Goal: Information Seeking & Learning: Learn about a topic

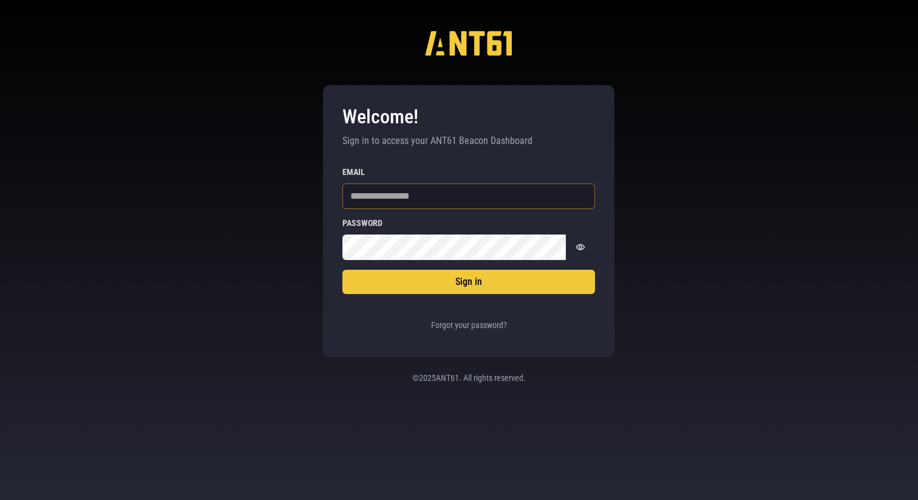
click at [392, 198] on input "Email" at bounding box center [469, 196] width 253 height 26
type input "**********"
click at [0, 499] on com-1password-button at bounding box center [0, 500] width 0 height 0
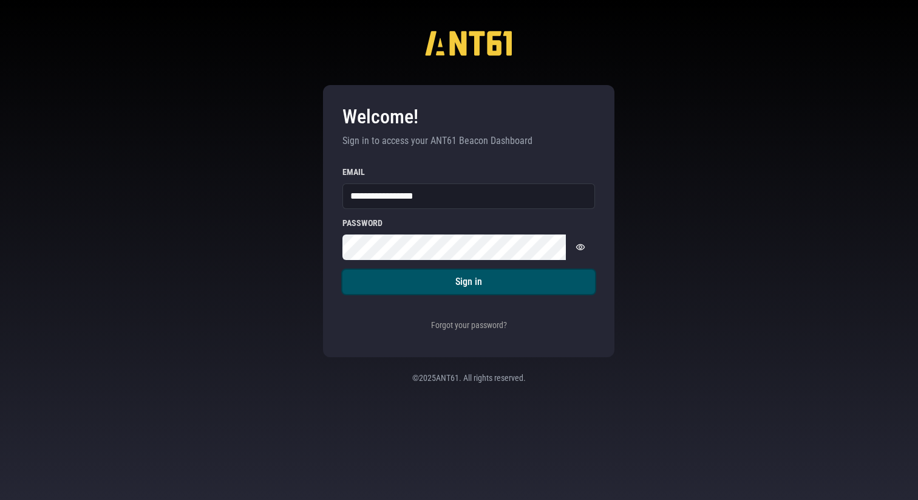
click at [553, 286] on button "Sign in" at bounding box center [469, 282] width 253 height 24
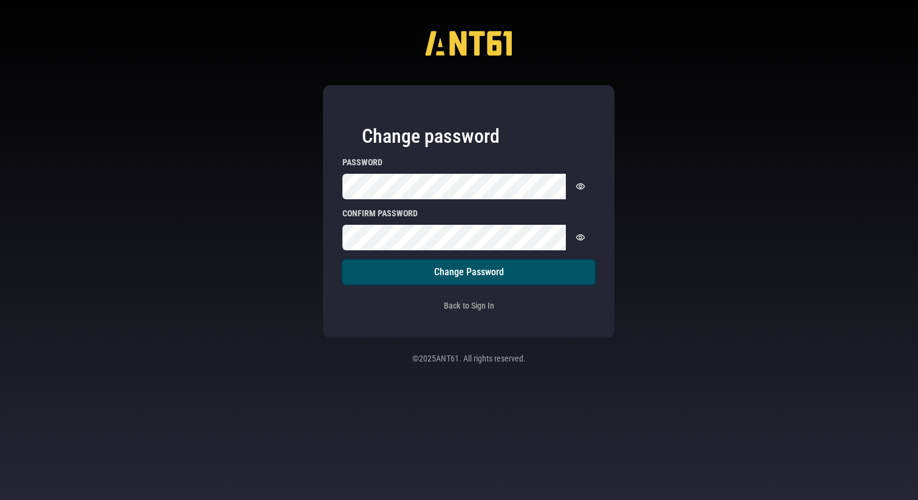
click at [513, 276] on button "Change Password" at bounding box center [469, 272] width 253 height 24
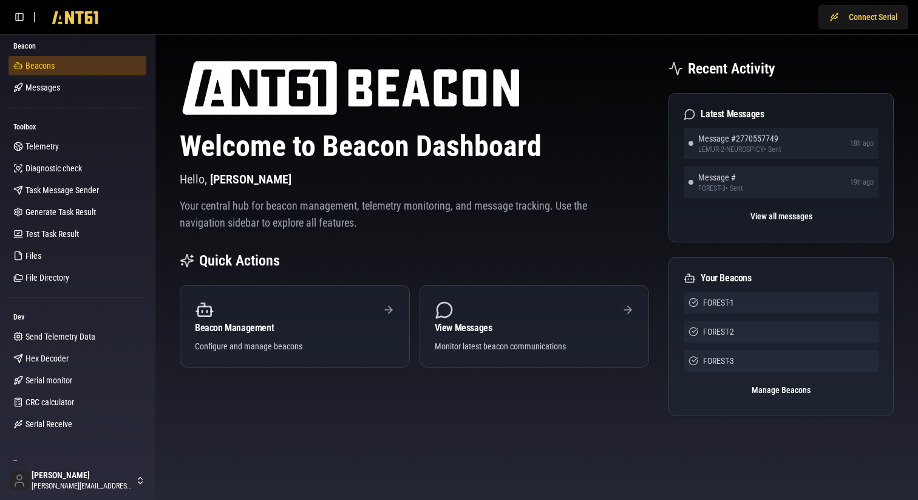
click at [34, 67] on span "Beacons" at bounding box center [40, 66] width 29 height 12
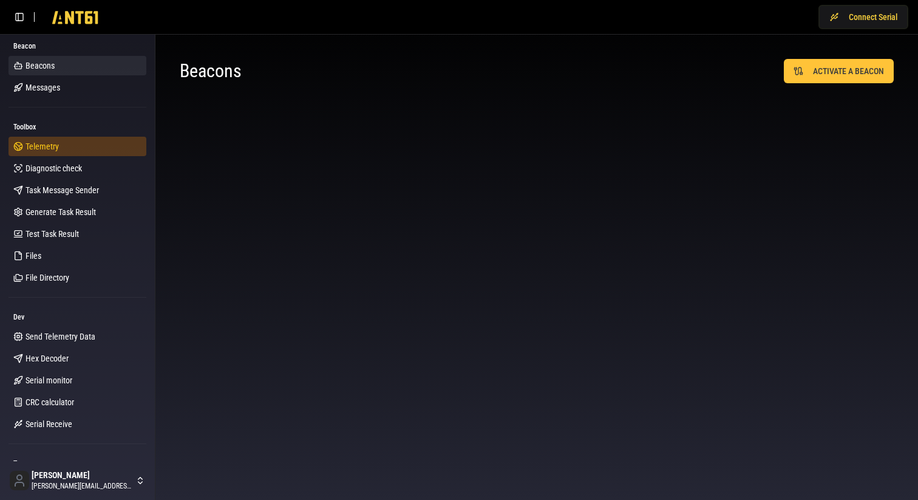
click at [50, 154] on link "Telemetry" at bounding box center [78, 146] width 138 height 19
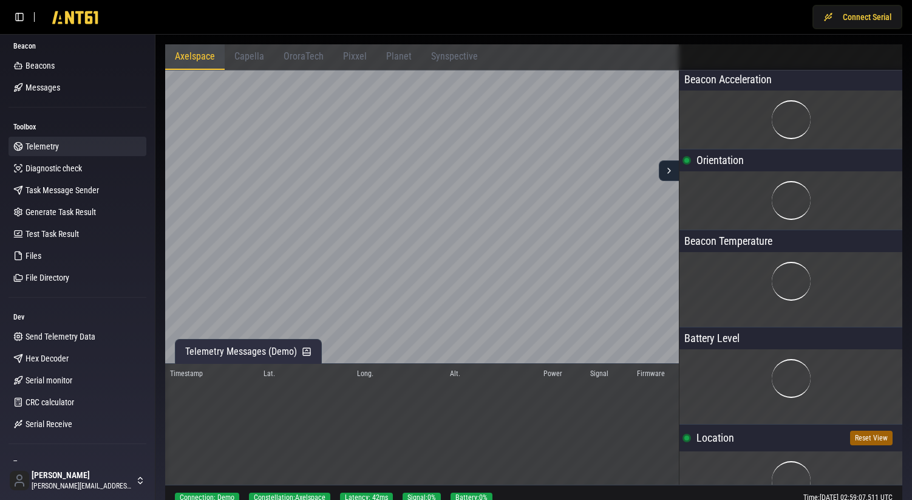
click at [251, 55] on span "Capella" at bounding box center [249, 56] width 30 height 12
click at [214, 61] on span "Axelspace" at bounding box center [195, 56] width 40 height 12
click at [246, 55] on span "Capella" at bounding box center [249, 56] width 30 height 12
click at [305, 58] on span "OroraTech" at bounding box center [304, 56] width 40 height 12
click at [875, 440] on button "Reset View" at bounding box center [871, 438] width 43 height 15
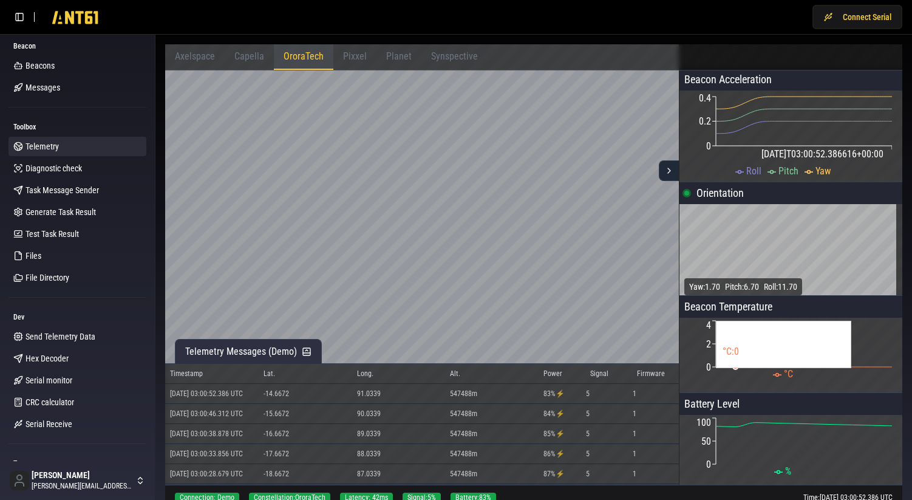
scroll to position [189, 0]
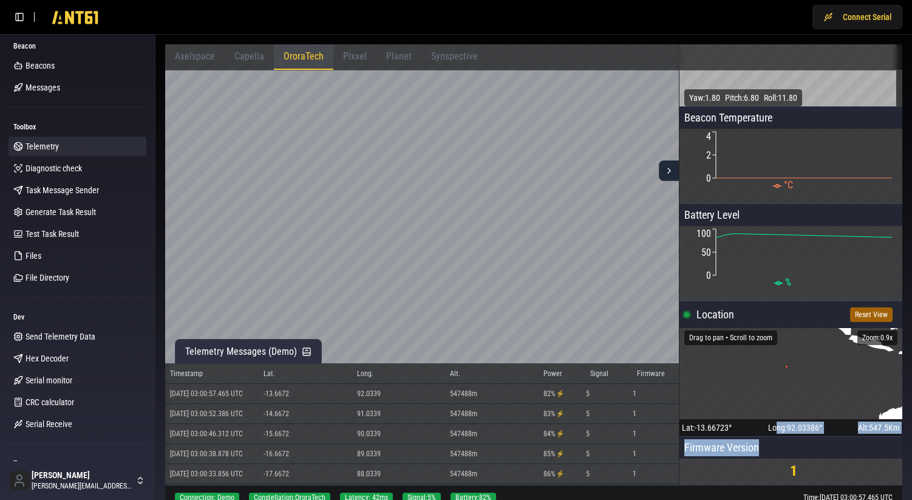
drag, startPoint x: 774, startPoint y: 446, endPoint x: 771, endPoint y: 422, distance: 24.4
click at [771, 422] on div "Beacon Acceleration [DATE]T03:00:57.465265+00:00 0 0.2 0.4 Roll Pitch Yaw [DATE…" at bounding box center [791, 183] width 223 height 606
click at [774, 387] on icon "•" at bounding box center [791, 373] width 223 height 91
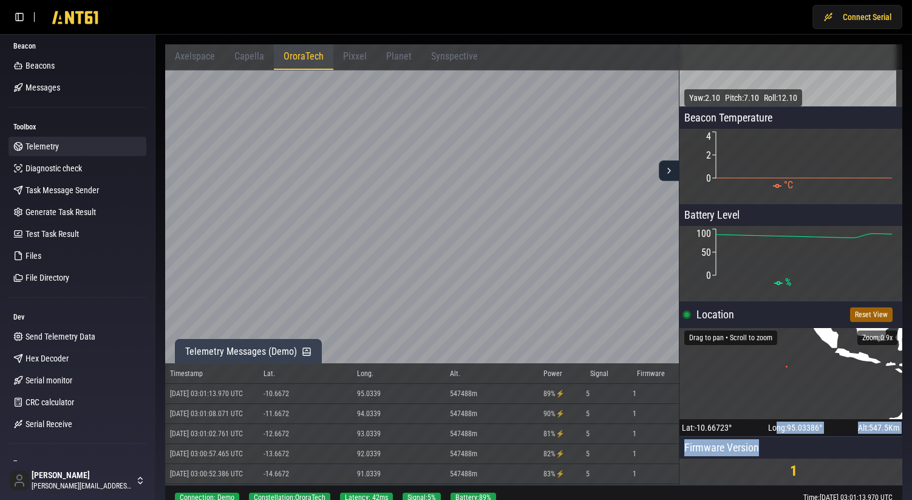
click at [247, 352] on span "Telemetry Messages (Demo)" at bounding box center [241, 351] width 112 height 15
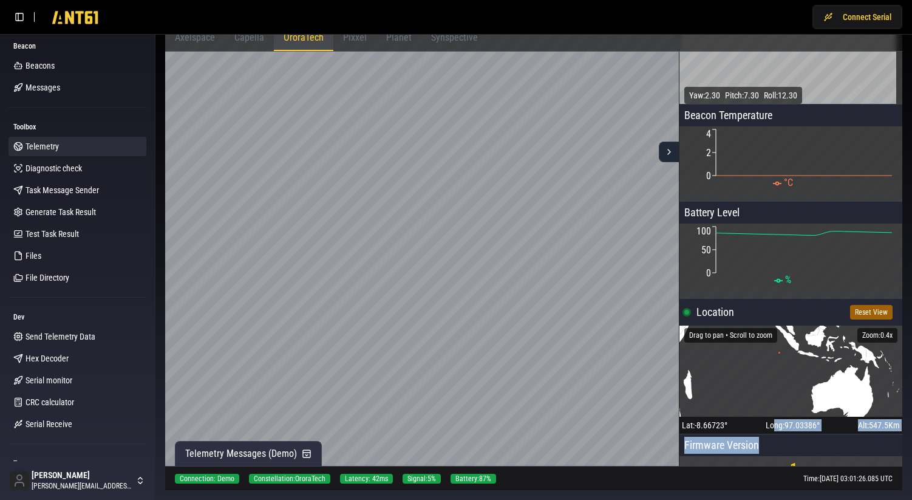
scroll to position [160, 0]
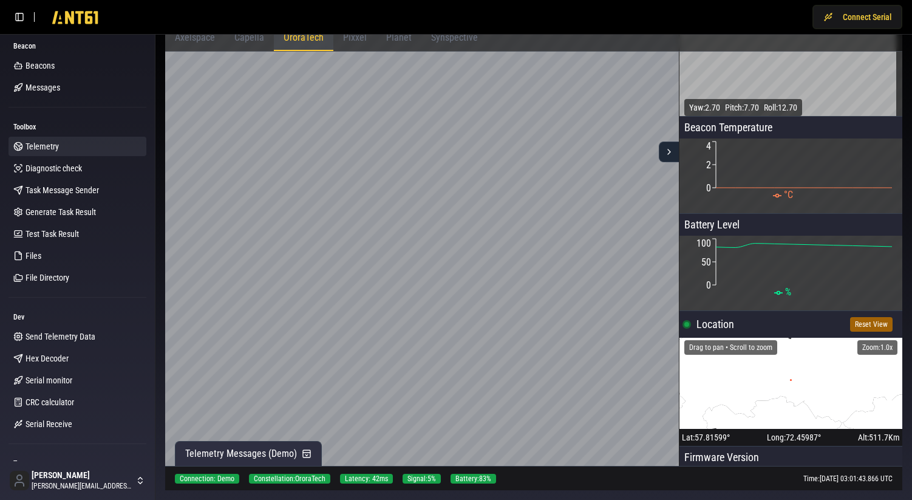
click at [350, 41] on span "Pixxel" at bounding box center [355, 38] width 24 height 12
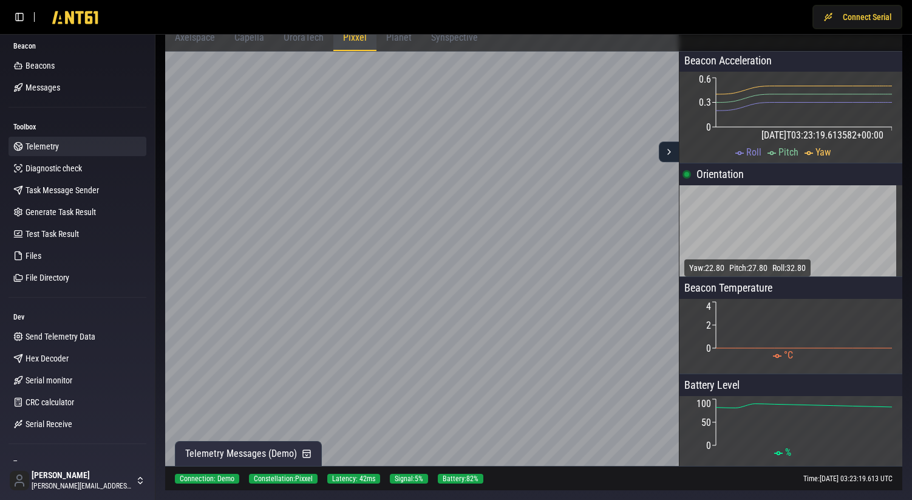
scroll to position [160, 0]
